Goal: Information Seeking & Learning: Learn about a topic

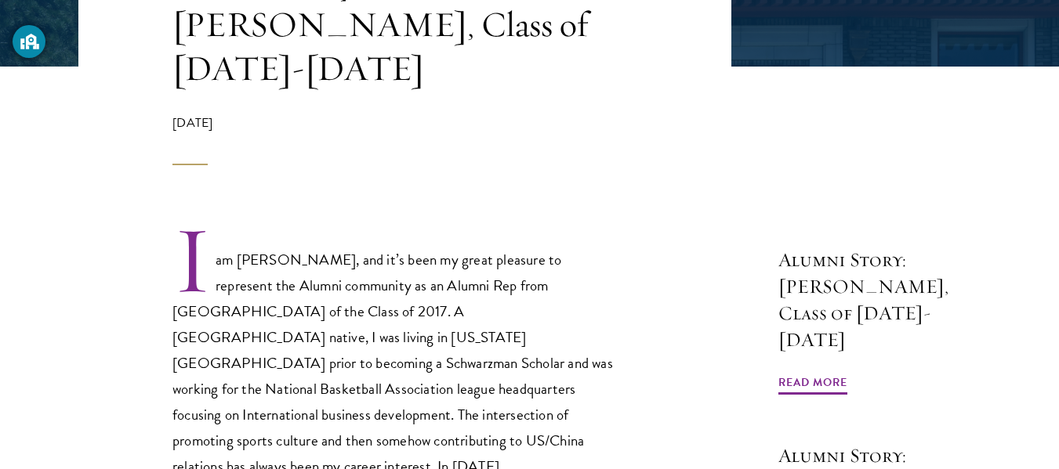
scroll to position [420, 0]
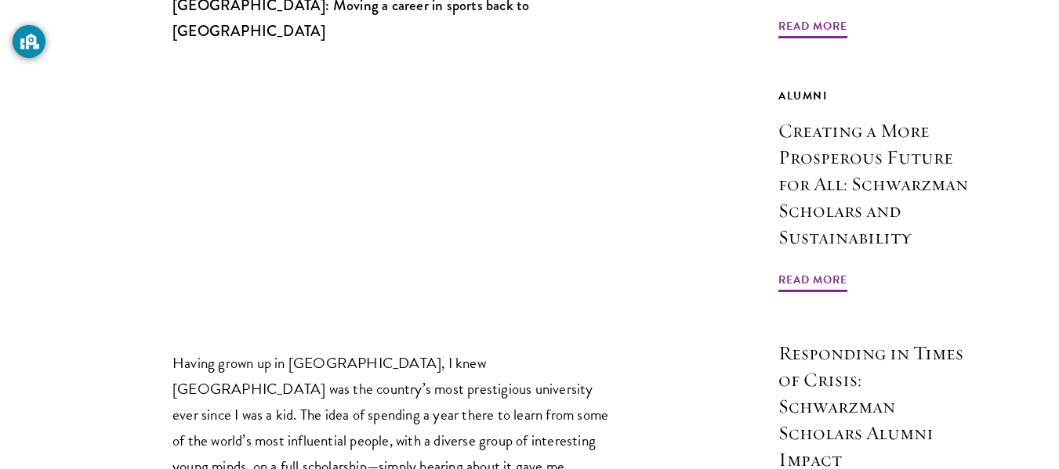
scroll to position [852, 0]
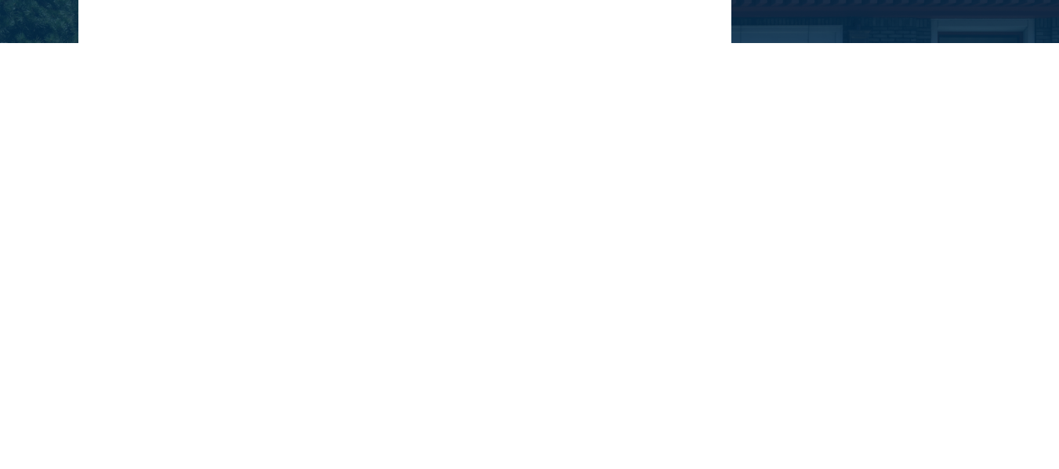
scroll to position [444, 0]
